Goal: Task Accomplishment & Management: Complete application form

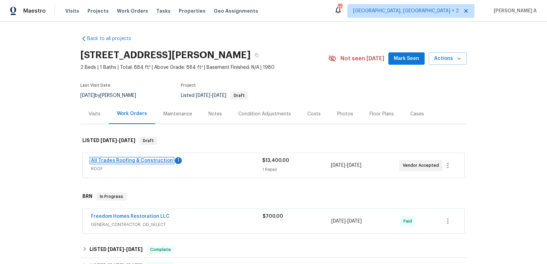
click at [142, 160] on link "All Trades Roofing & Construction" at bounding box center [132, 160] width 82 height 5
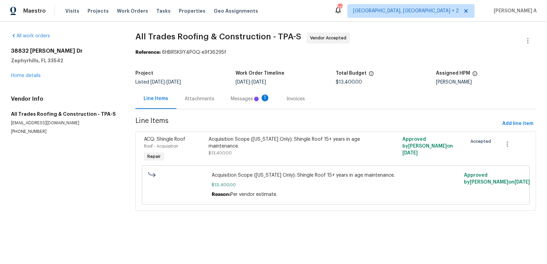
click at [196, 93] on div "Attachments" at bounding box center [199, 99] width 46 height 20
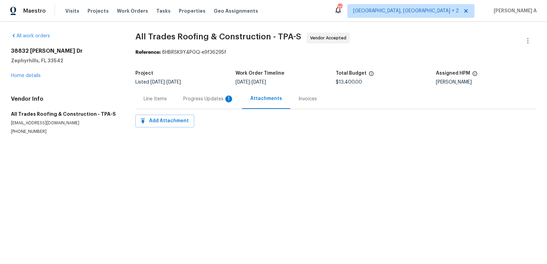
click at [207, 103] on div "Progress Updates 1" at bounding box center [208, 99] width 67 height 20
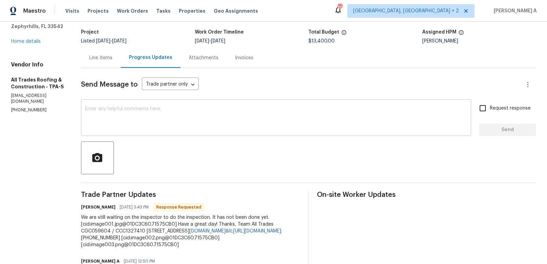
scroll to position [40, 0]
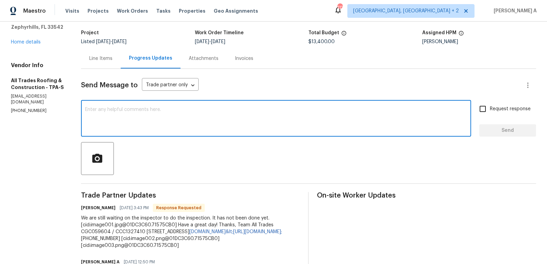
click at [199, 123] on textarea at bounding box center [276, 119] width 382 height 24
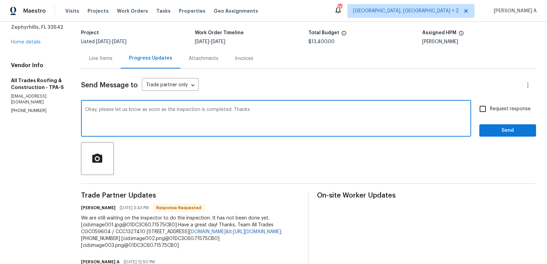
type textarea "Okay, please let us know as soon as the inspection is completed. Thanks"
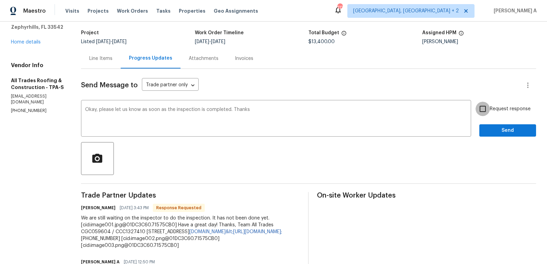
click at [485, 109] on input "Request response" at bounding box center [483, 109] width 14 height 14
checkbox input "true"
click at [497, 129] on span "Send" at bounding box center [508, 130] width 46 height 9
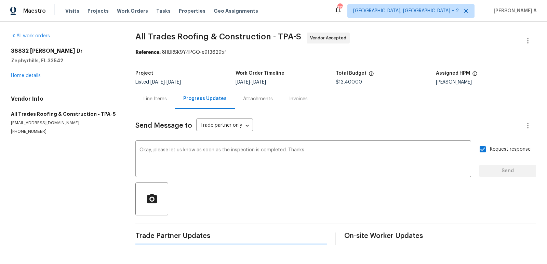
scroll to position [0, 0]
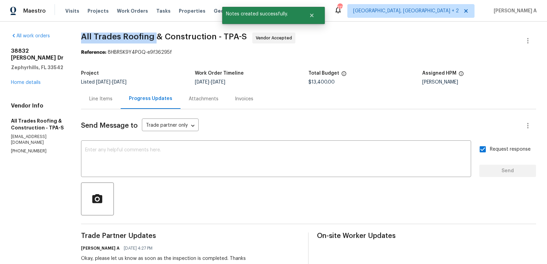
drag, startPoint x: 73, startPoint y: 35, endPoint x: 149, endPoint y: 35, distance: 76.3
copy span "All Trades Roofing"
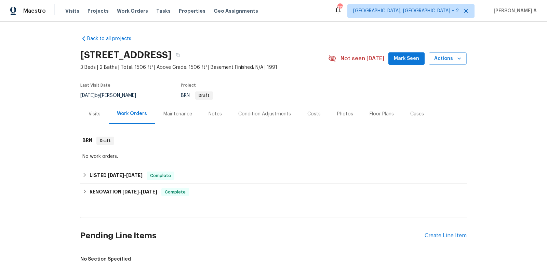
scroll to position [86, 0]
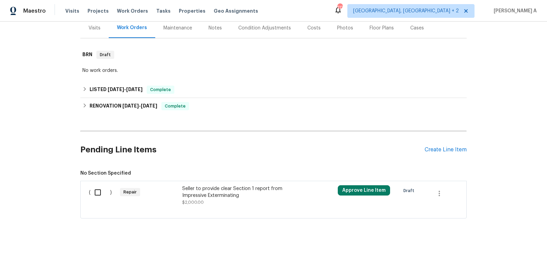
click at [248, 188] on div "Seller to provide clear Section 1 report from Impressive Exterminating" at bounding box center [242, 192] width 120 height 14
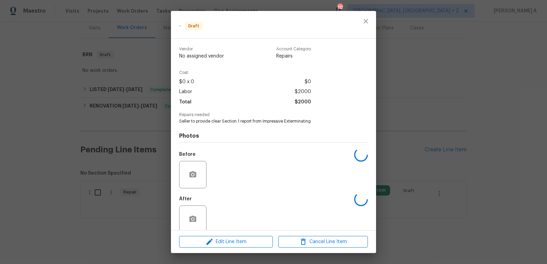
scroll to position [10, 0]
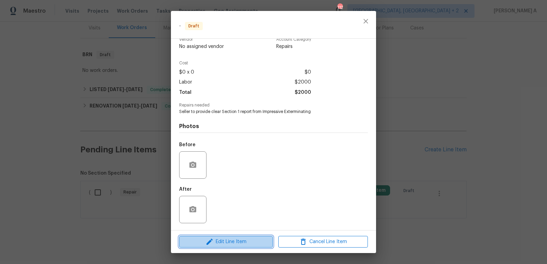
click at [245, 238] on span "Edit Line Item" at bounding box center [226, 241] width 90 height 9
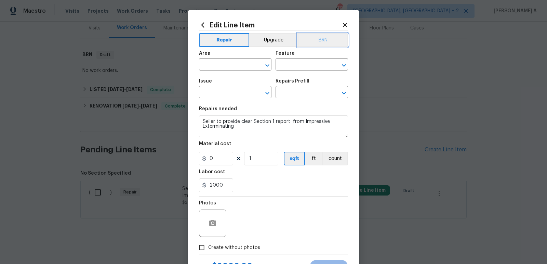
click at [317, 37] on button "BRN" at bounding box center [323, 40] width 50 height 14
click at [210, 73] on span "Area ​" at bounding box center [235, 61] width 72 height 28
click at [214, 65] on input "text" at bounding box center [225, 65] width 53 height 11
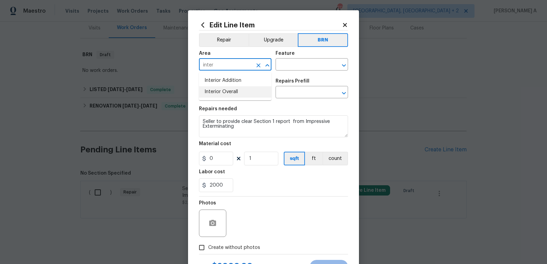
click at [232, 97] on li "Interior Overall" at bounding box center [235, 91] width 72 height 11
type input "Interior Overall"
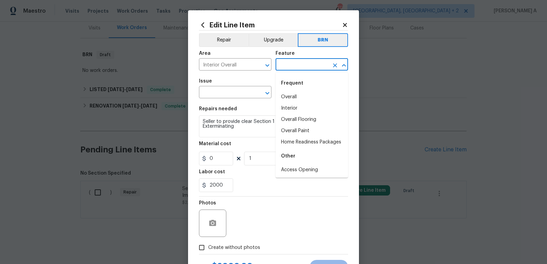
click at [303, 65] on input "text" at bounding box center [302, 65] width 53 height 11
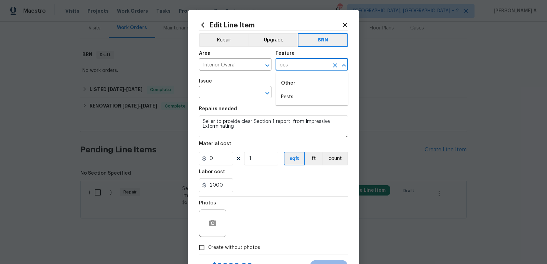
click at [313, 89] on div "Other" at bounding box center [312, 83] width 72 height 16
click at [311, 95] on li "Pests" at bounding box center [312, 96] width 72 height 11
type input "Pests"
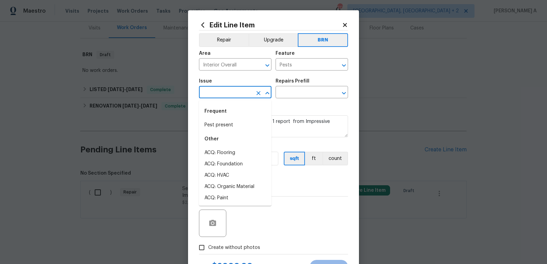
click at [236, 97] on input "text" at bounding box center [225, 93] width 53 height 11
click at [234, 125] on li "Pest present" at bounding box center [235, 124] width 72 height 11
type input "Pest present"
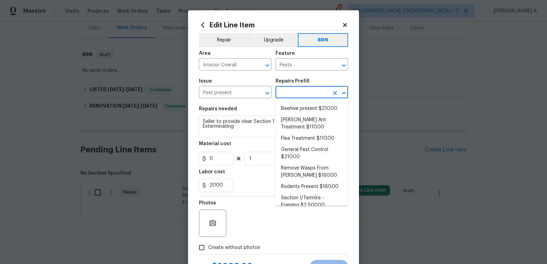
click at [286, 96] on input "text" at bounding box center [302, 93] width 53 height 11
click at [237, 122] on textarea "Seller to provide clear Section 1 report from Impressive Exterminating" at bounding box center [273, 126] width 149 height 22
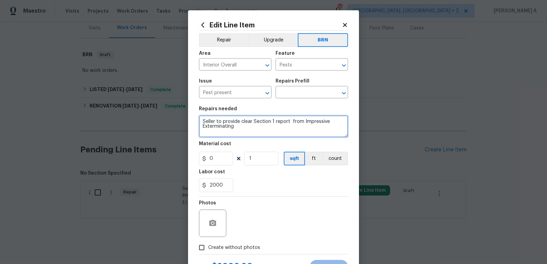
click at [237, 122] on textarea "Seller to provide clear Section 1 report from Impressive Exterminating" at bounding box center [273, 126] width 149 height 22
click at [307, 95] on input "text" at bounding box center [302, 93] width 53 height 11
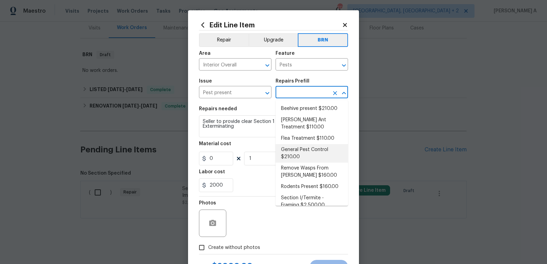
click at [299, 149] on li "General Pest Control $210.00" at bounding box center [312, 153] width 72 height 18
type input "General Pest Control $210.00"
type textarea "General pest treatment for active pest/insect infestation - non termite"
type input "210"
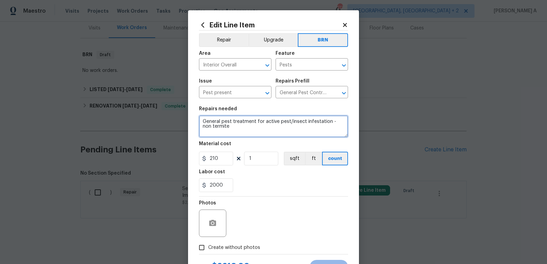
click at [250, 135] on textarea "General pest treatment for active pest/insect infestation - non termite" at bounding box center [273, 126] width 149 height 22
paste textarea "Seller to provide clear Section 1 report from Impressive Exterminating"
type textarea "Seller to provide clear Section 1 report from Impressive Exterminating"
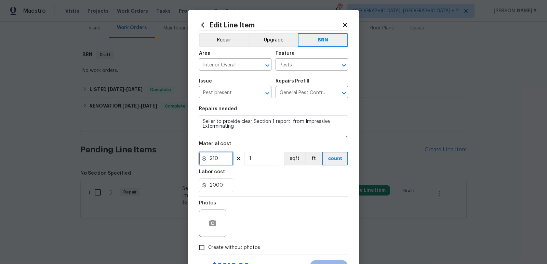
drag, startPoint x: 226, startPoint y: 162, endPoint x: 123, endPoint y: 162, distance: 103.3
click at [123, 162] on div "Edit Line Item Repair Upgrade BRN Area Interior Overall ​ Feature Pests ​ Issue…" at bounding box center [273, 132] width 547 height 264
type input "0"
click at [266, 181] on div "2000" at bounding box center [273, 185] width 149 height 14
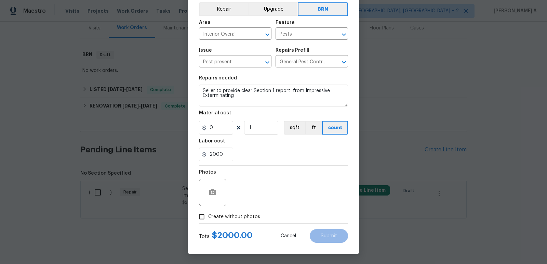
click at [209, 217] on span "Create without photos" at bounding box center [234, 216] width 52 height 7
click at [208, 217] on input "Create without photos" at bounding box center [201, 216] width 13 height 13
checkbox input "true"
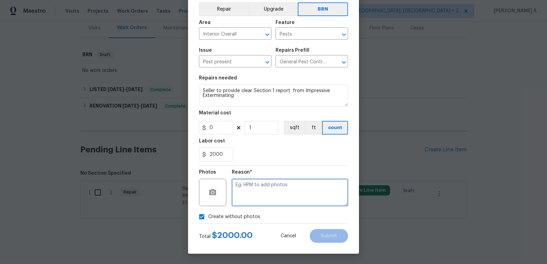
click at [258, 191] on textarea at bounding box center [290, 191] width 116 height 27
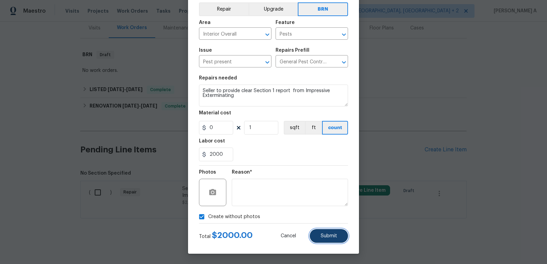
click at [334, 233] on span "Submit" at bounding box center [329, 235] width 16 height 5
